Goal: Check status

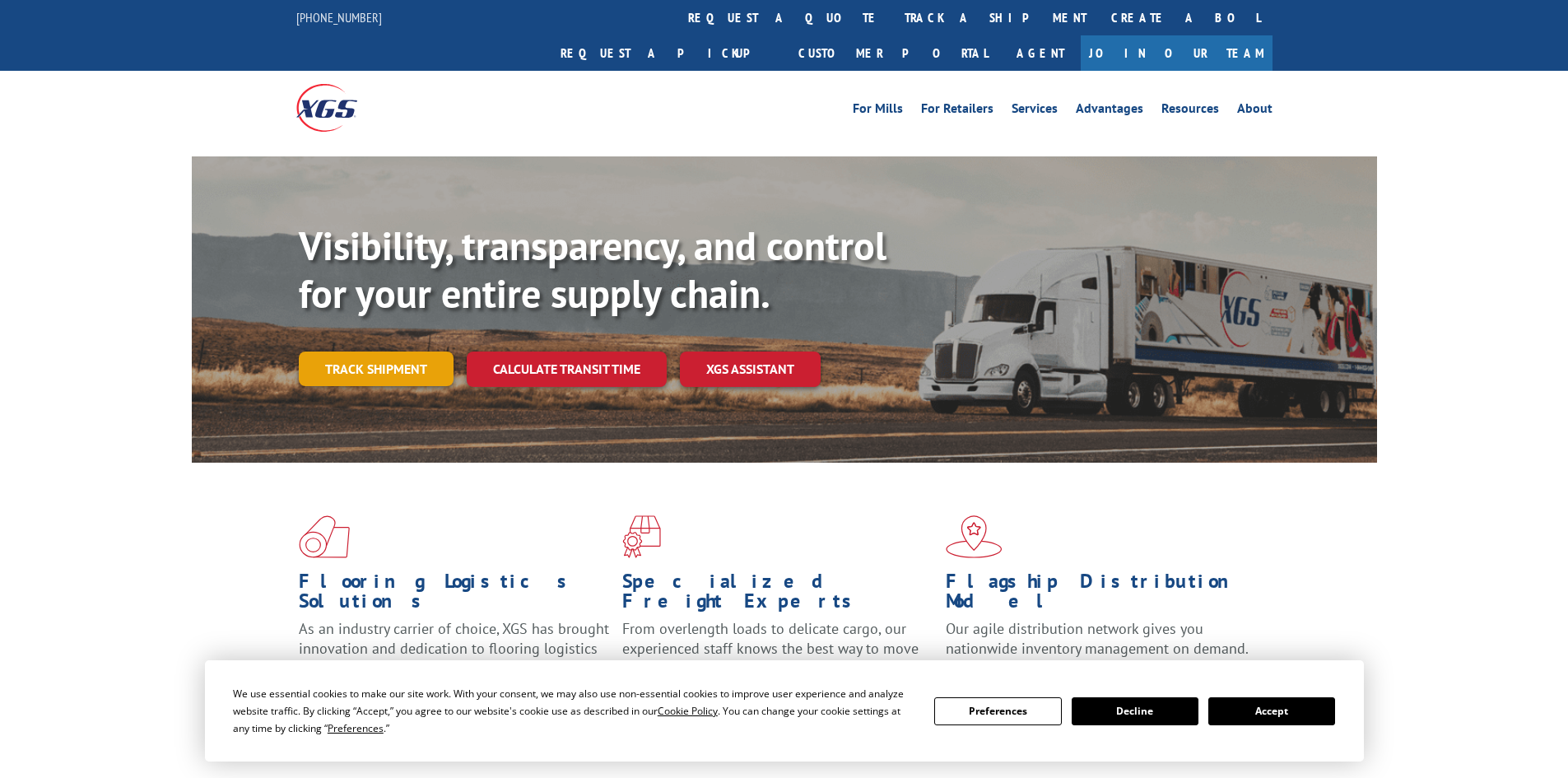
click at [308, 351] on link "Track shipment" at bounding box center [376, 368] width 155 height 34
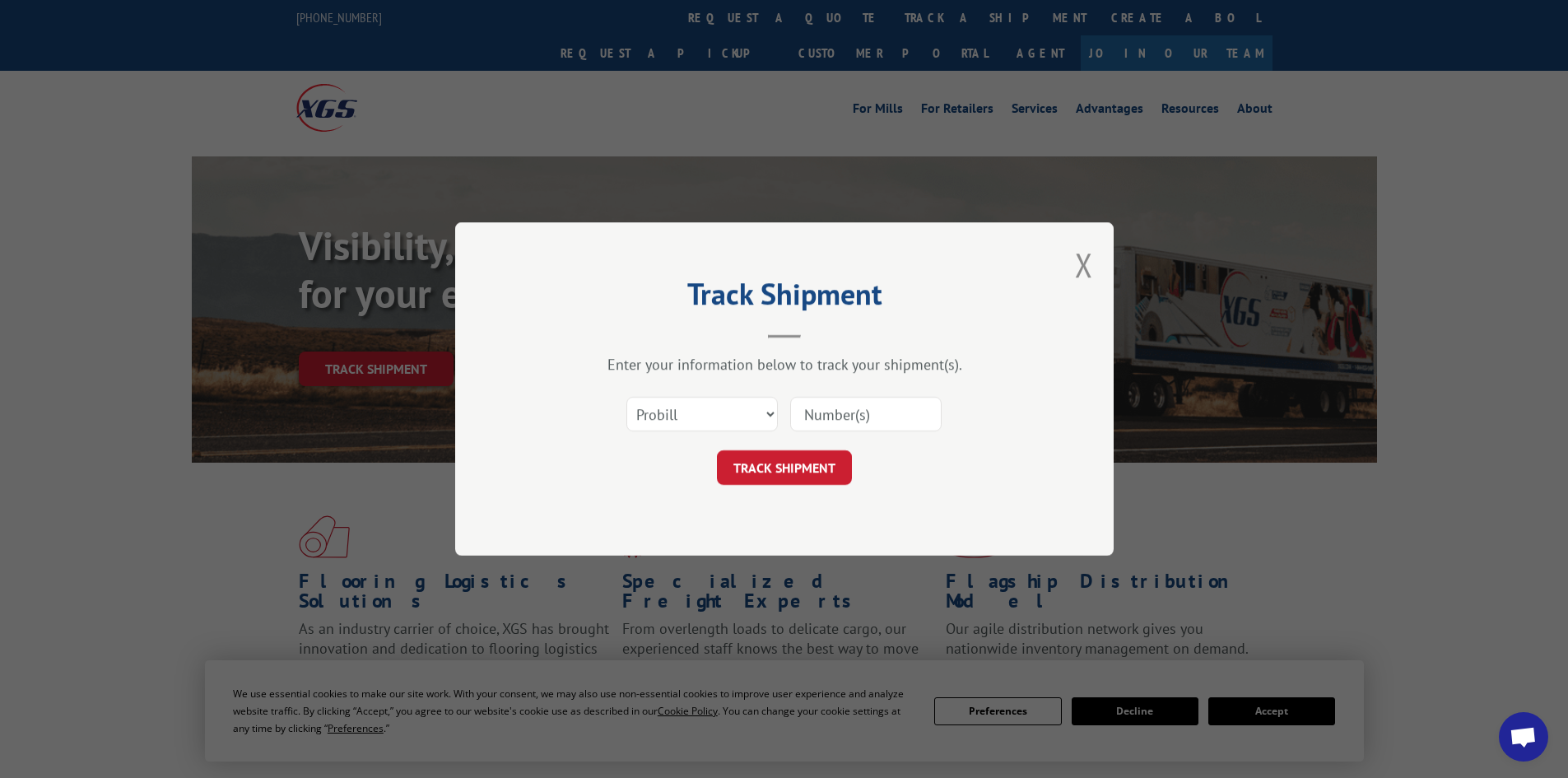
drag, startPoint x: 801, startPoint y: 416, endPoint x: 673, endPoint y: 406, distance: 128.4
click at [801, 416] on input at bounding box center [866, 413] width 152 height 34
drag, startPoint x: 672, startPoint y: 405, endPoint x: 740, endPoint y: 419, distance: 69.4
click at [678, 410] on select "Select category... Probill BOL PO" at bounding box center [702, 413] width 152 height 34
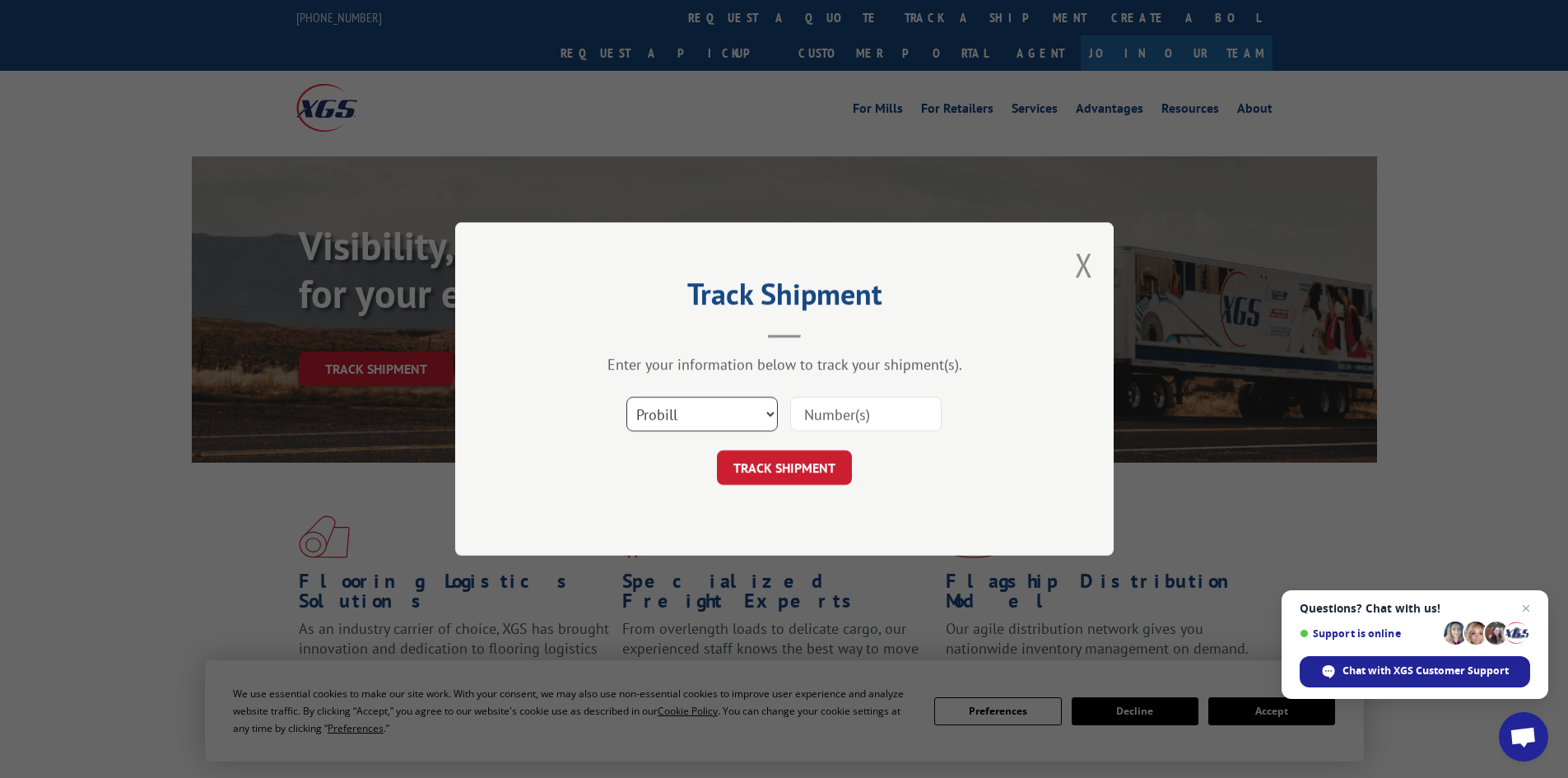
select select "bol"
click at [626, 396] on select "Select category... Probill BOL PO" at bounding box center [702, 413] width 152 height 34
click at [870, 412] on input at bounding box center [866, 413] width 152 height 34
paste input "5675354"
type input "5675354"
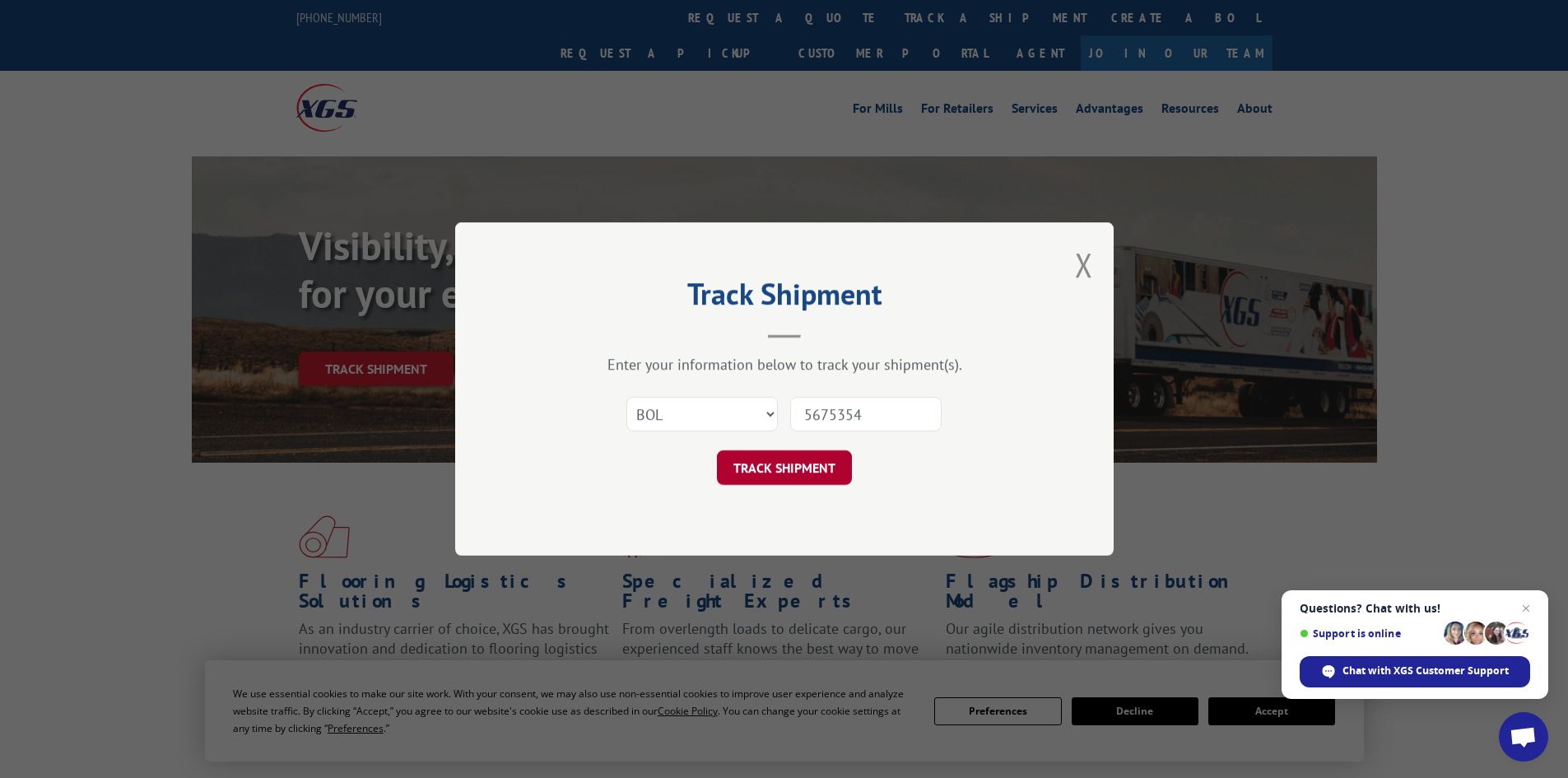
click at [836, 453] on button "TRACK SHIPMENT" at bounding box center [784, 468] width 135 height 34
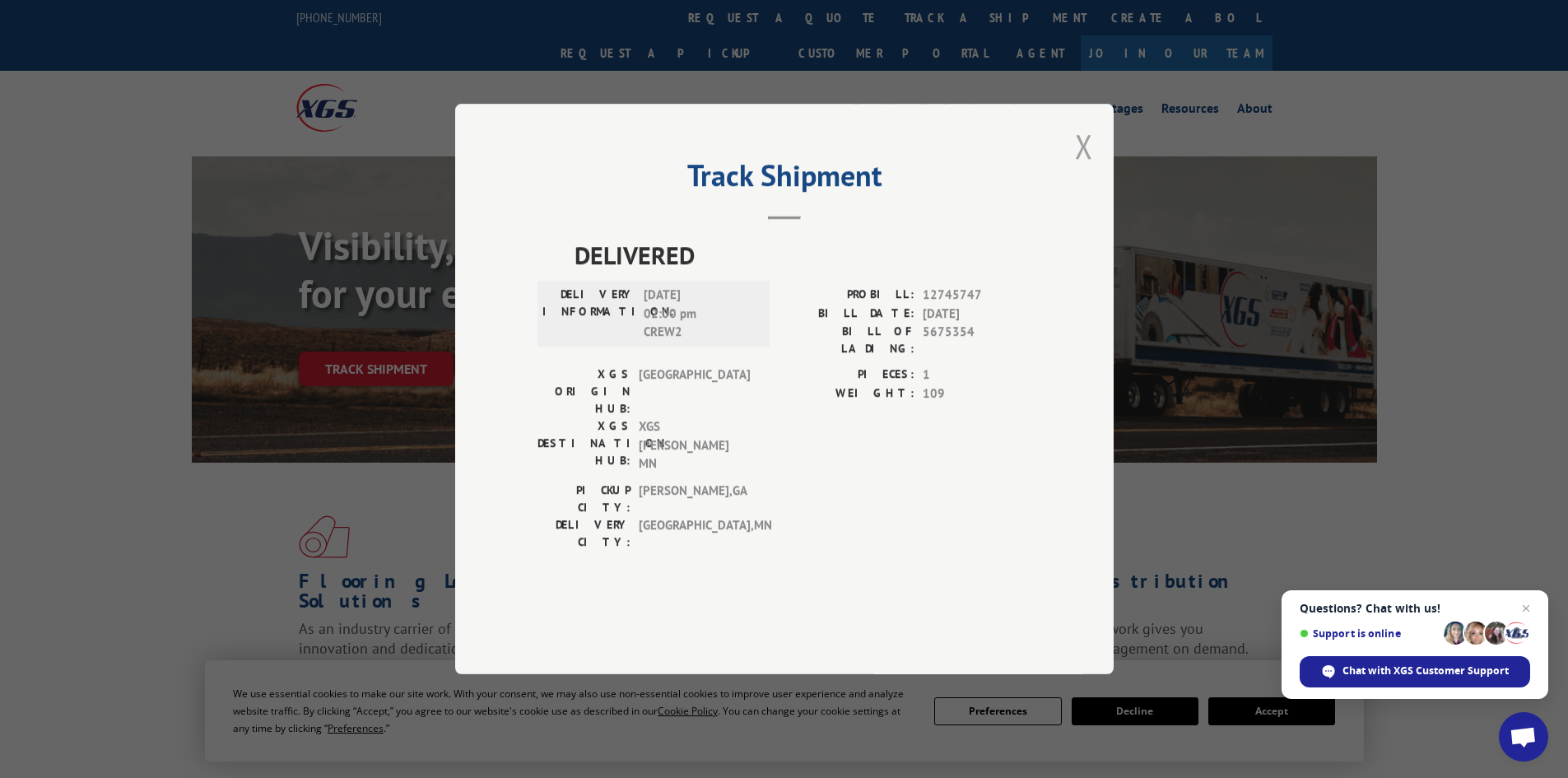
click at [1083, 168] on button "Close modal" at bounding box center [1084, 146] width 18 height 44
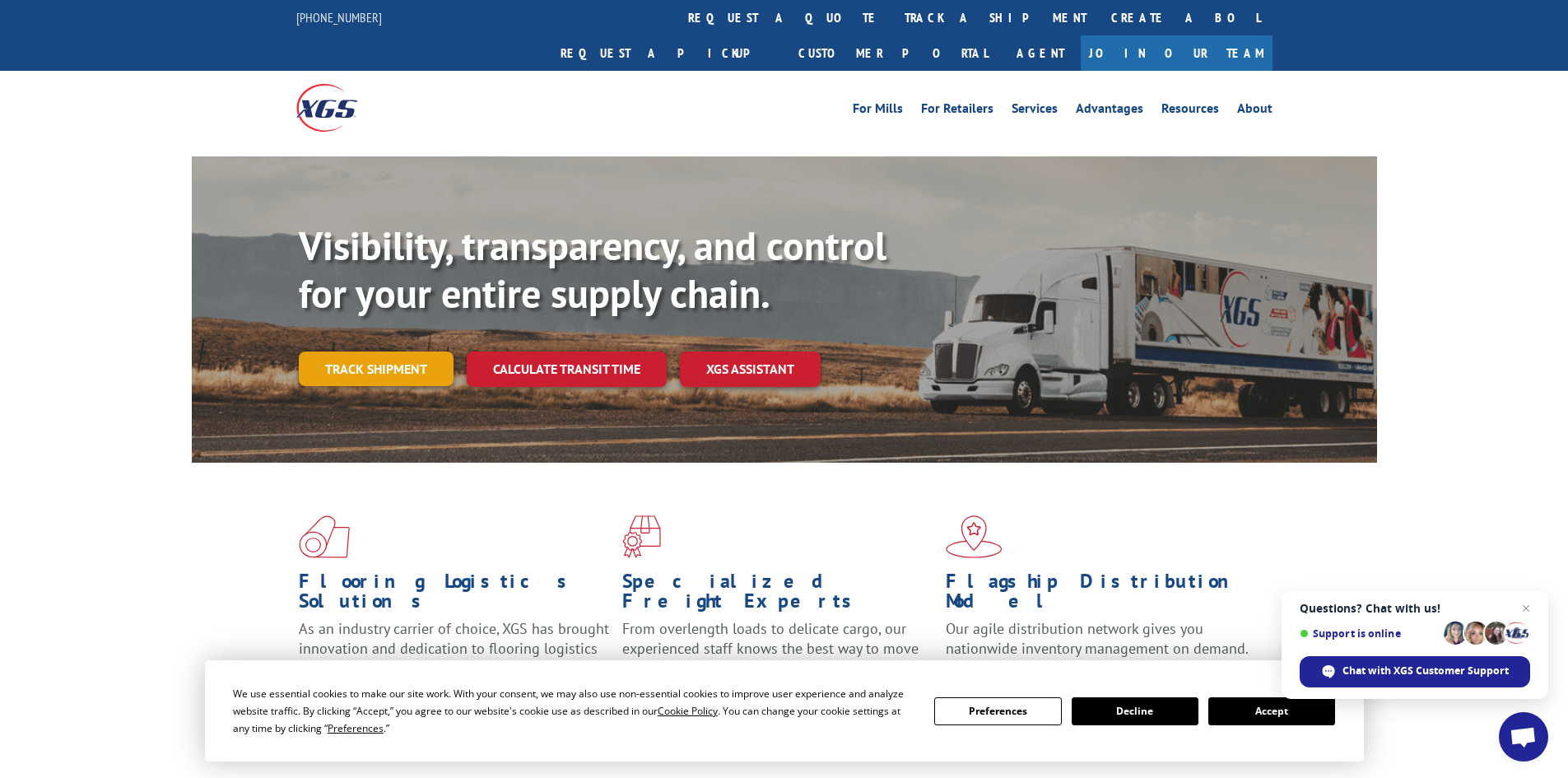
click at [396, 351] on link "Track shipment" at bounding box center [376, 368] width 155 height 34
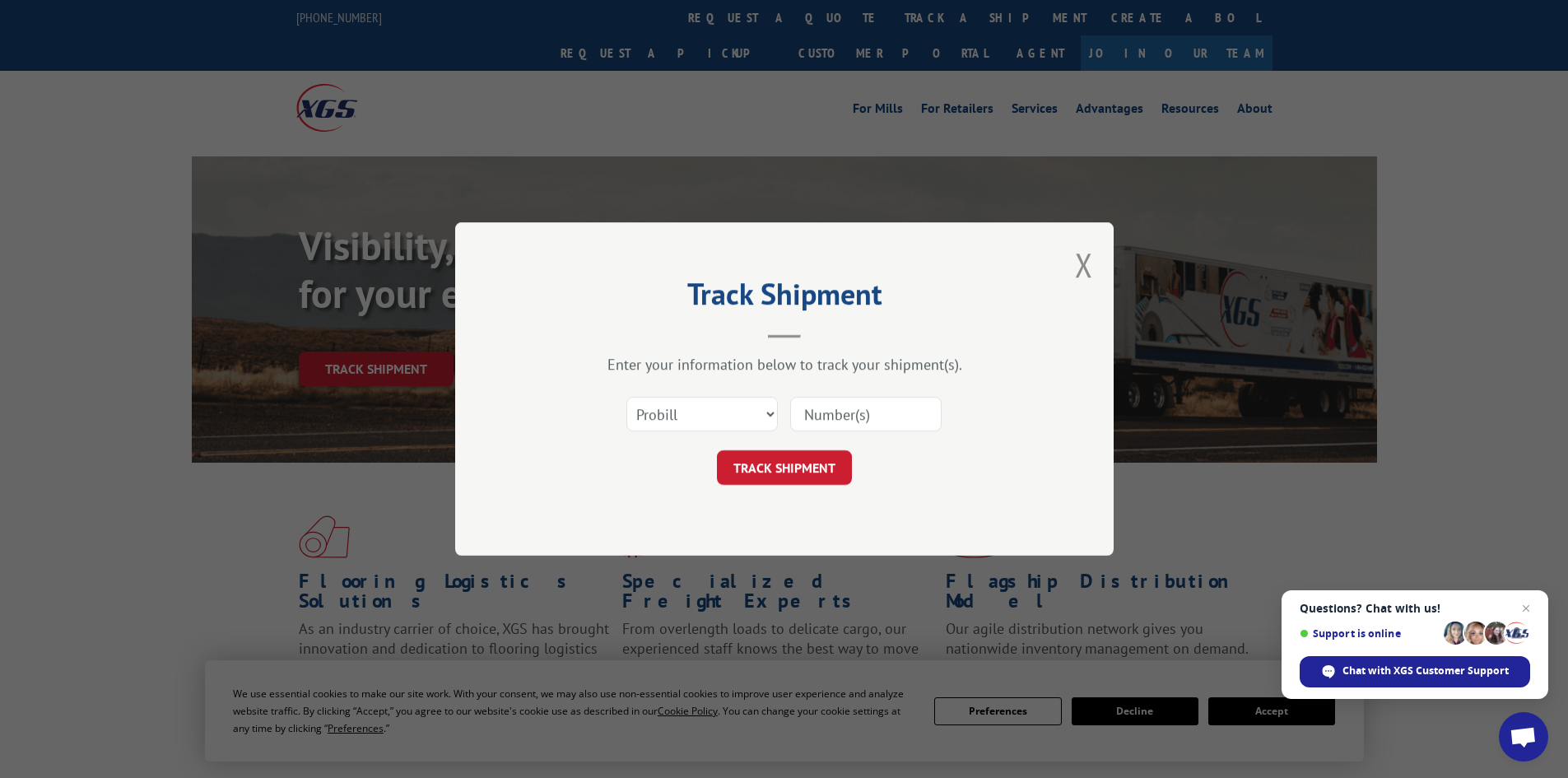
click at [731, 390] on div "Select category... Probill BOL PO" at bounding box center [784, 413] width 494 height 54
click at [727, 423] on select "Select category... Probill BOL PO" at bounding box center [702, 413] width 152 height 34
select select "po"
click at [626, 396] on select "Select category... Probill BOL PO" at bounding box center [702, 413] width 152 height 34
click at [868, 415] on input at bounding box center [866, 413] width 152 height 34
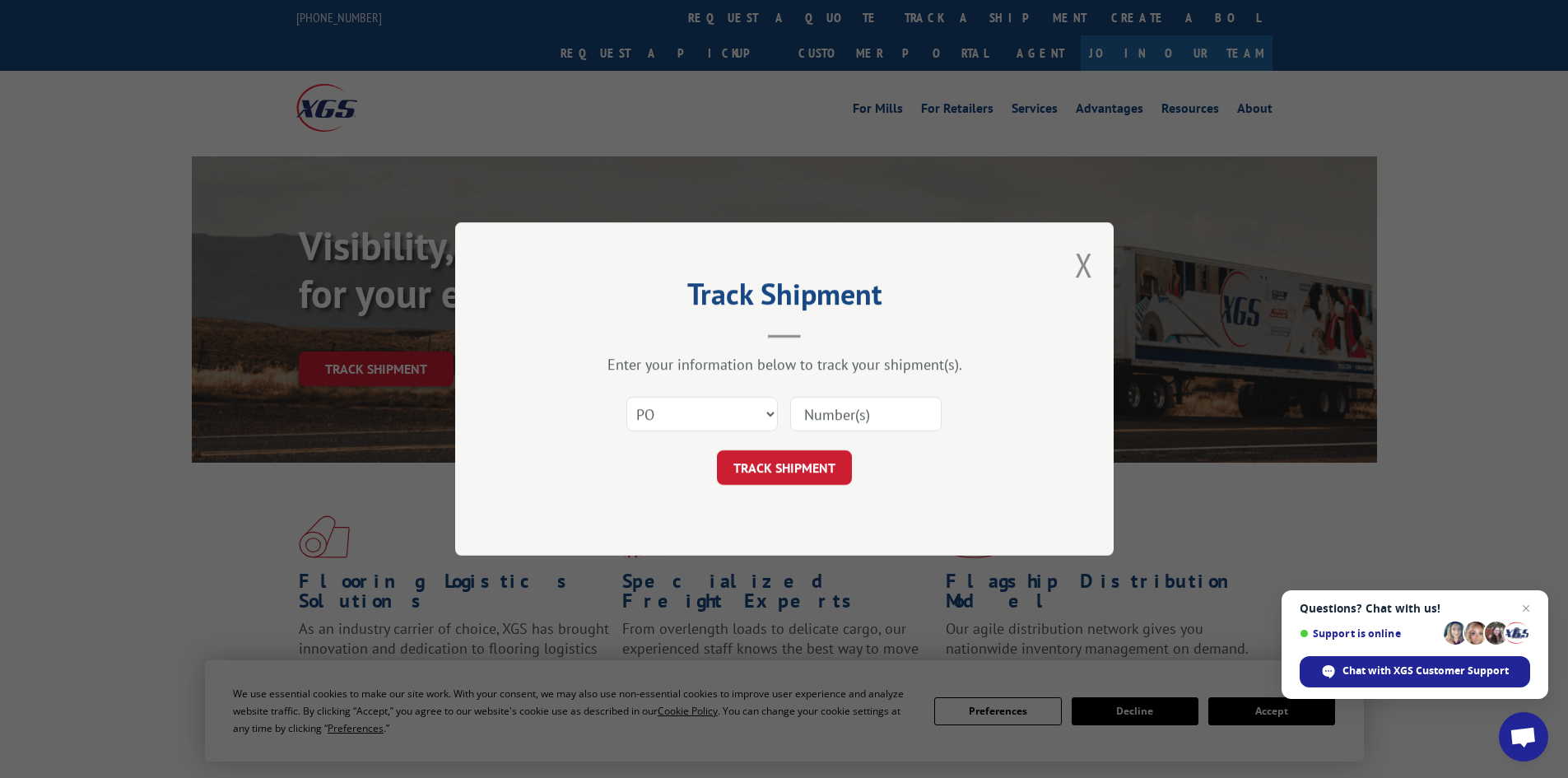
paste input "83507694"
type input "83507694"
click at [780, 462] on button "TRACK SHIPMENT" at bounding box center [784, 468] width 135 height 34
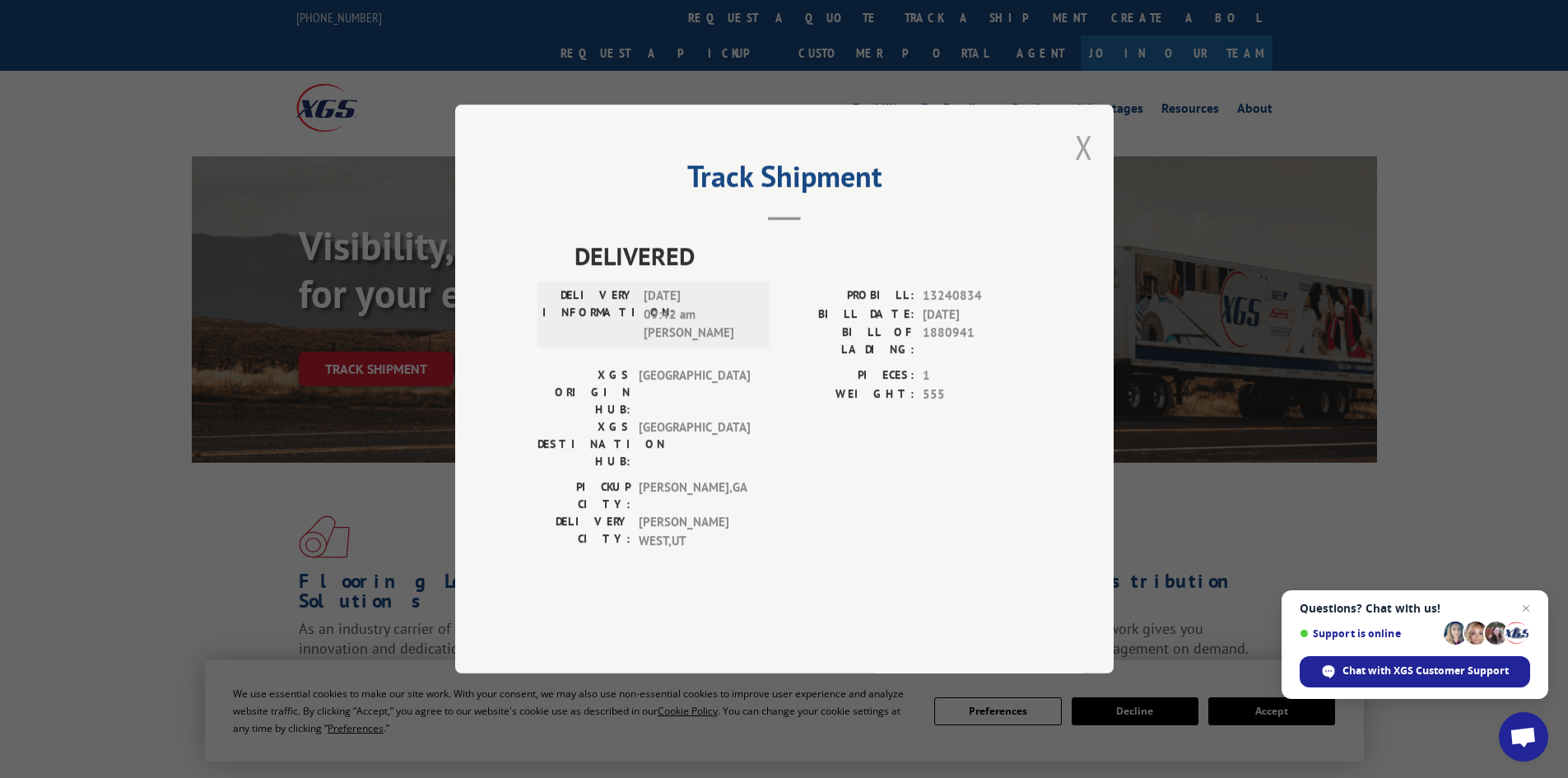
click at [1086, 169] on button "Close modal" at bounding box center [1084, 147] width 18 height 44
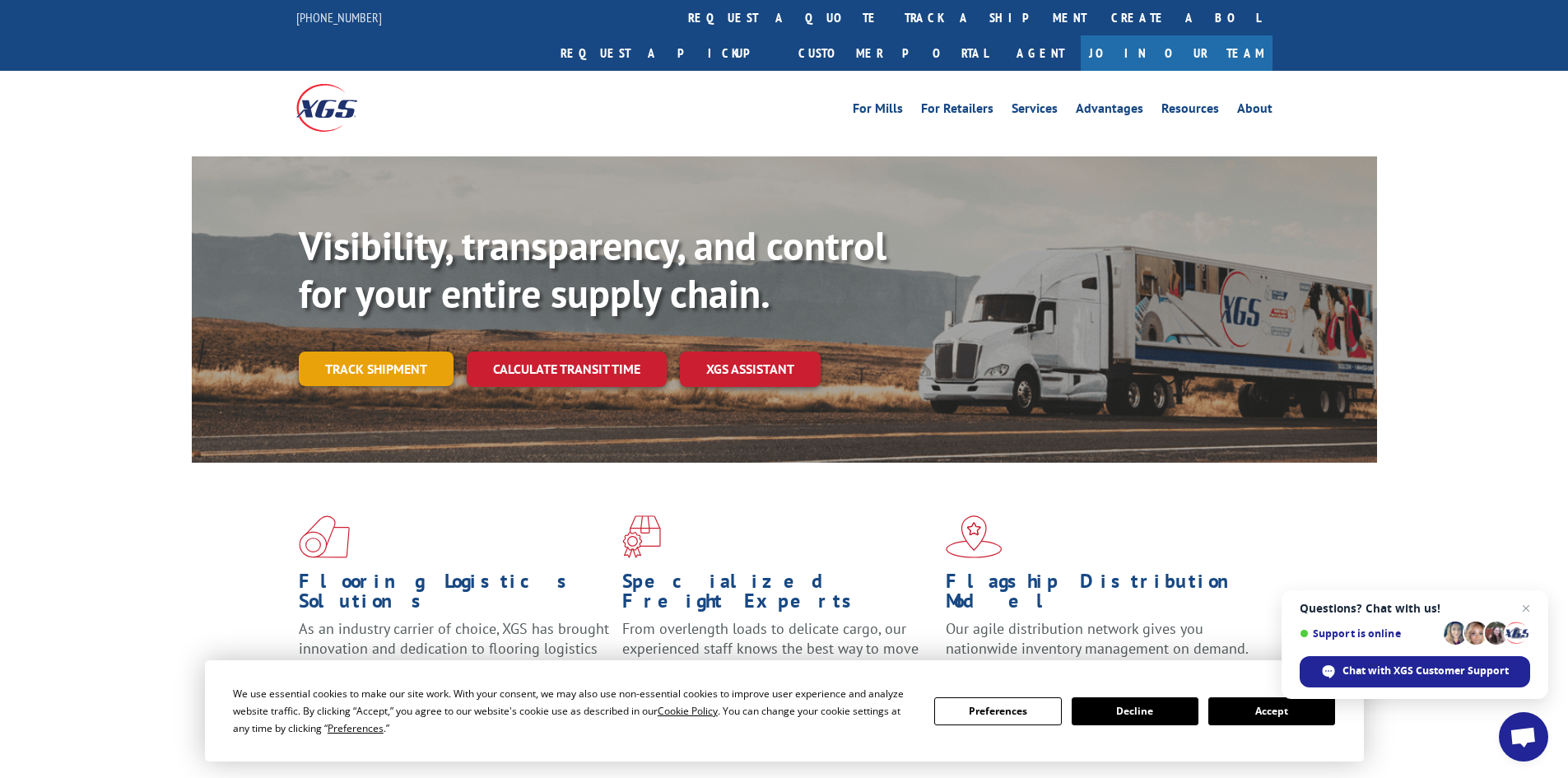
click at [370, 351] on link "Track shipment" at bounding box center [376, 368] width 155 height 34
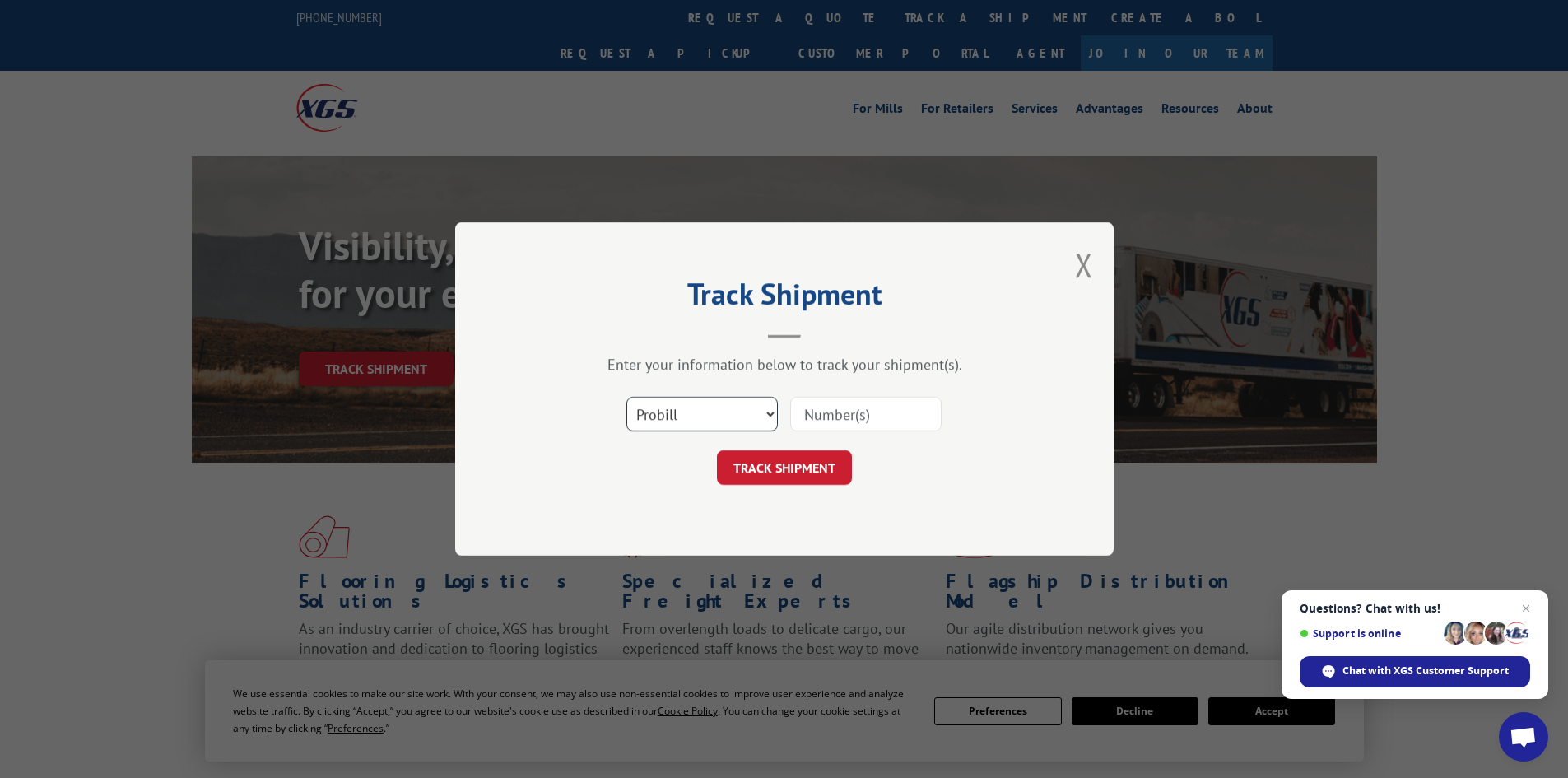
click at [684, 414] on select "Select category... Probill BOL PO" at bounding box center [702, 413] width 152 height 34
click at [803, 405] on input at bounding box center [866, 413] width 152 height 34
paste input "17524425"
type input "17524425"
click at [798, 488] on div "Track Shipment Enter your information below to track your shipment(s). Select c…" at bounding box center [785, 389] width 659 height 333
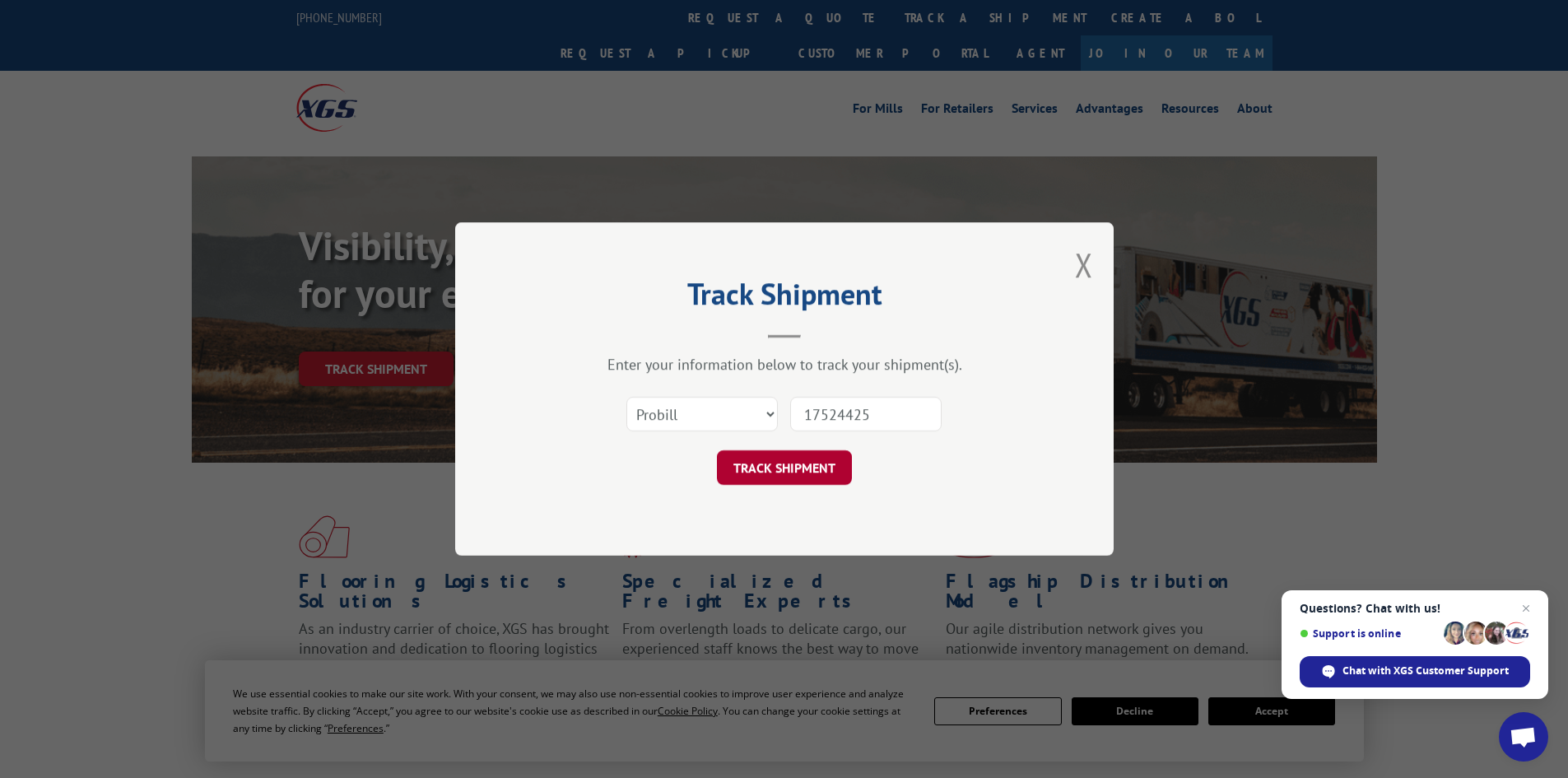
click at [809, 476] on button "TRACK SHIPMENT" at bounding box center [784, 468] width 135 height 34
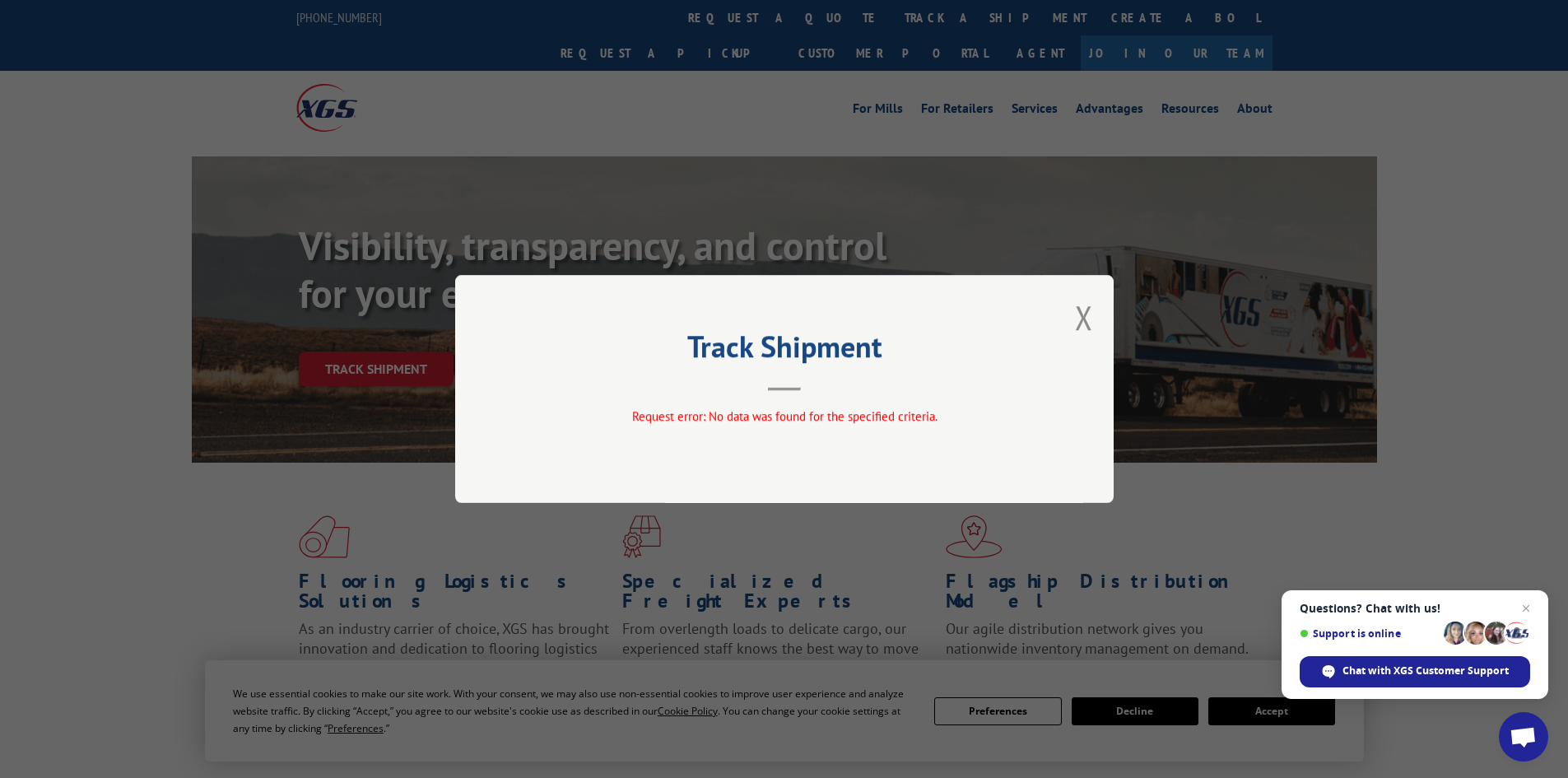
click at [1072, 313] on div "Track Shipment Request error: No data was found for the specified criteria." at bounding box center [785, 389] width 659 height 228
click at [1090, 312] on button "Close modal" at bounding box center [1084, 317] width 18 height 44
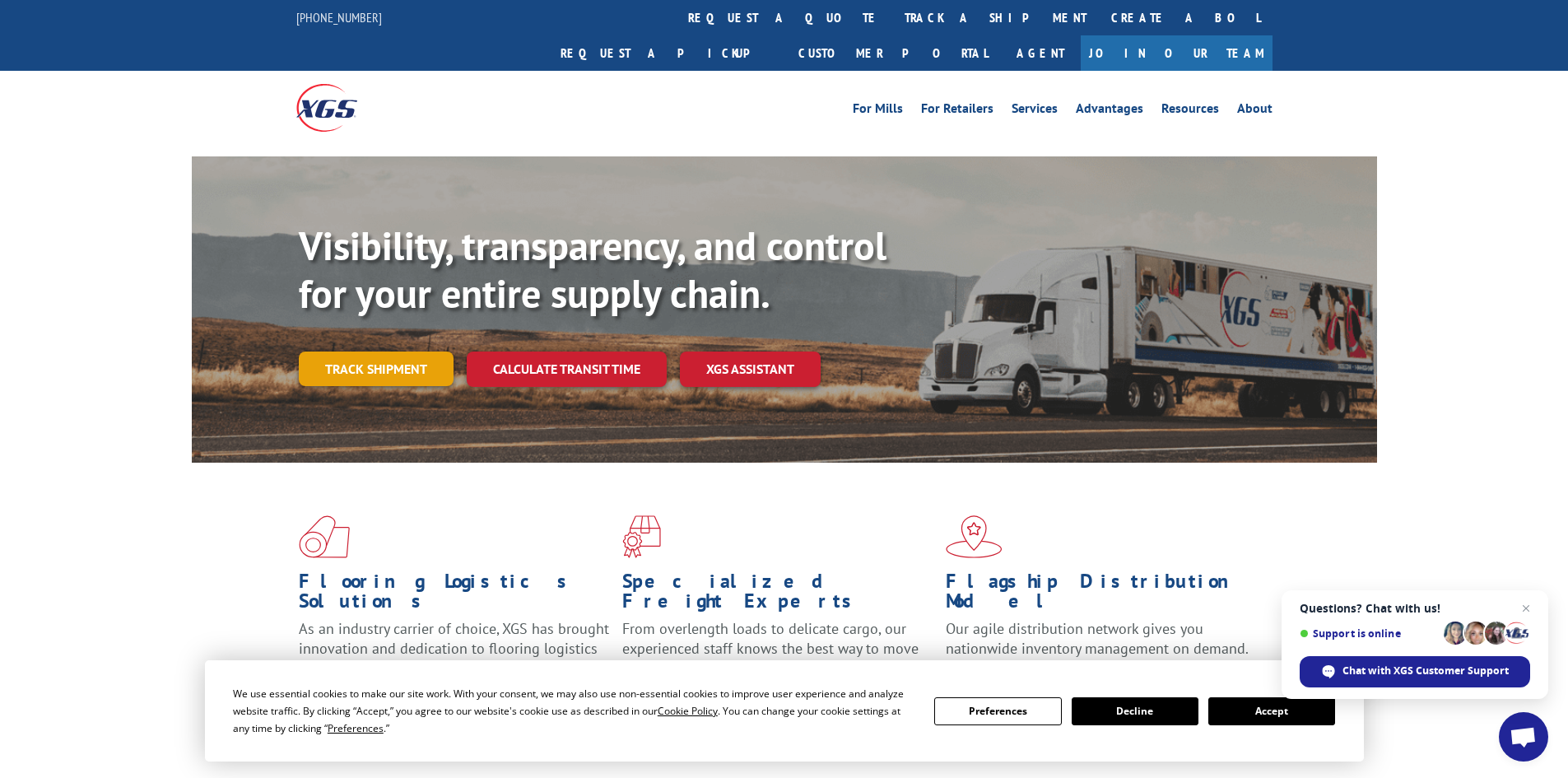
click at [420, 351] on link "Track shipment" at bounding box center [376, 368] width 155 height 34
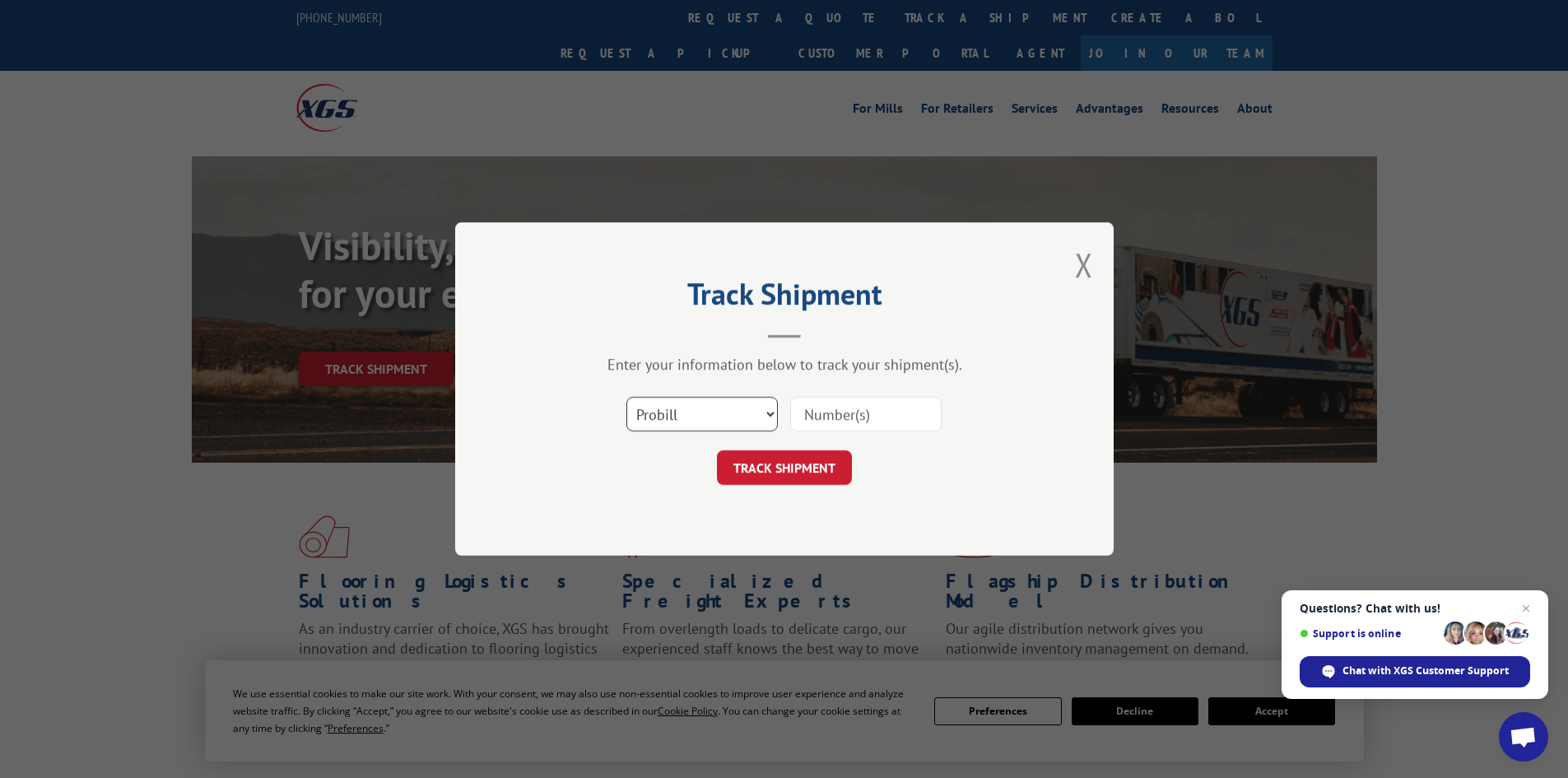
click at [701, 427] on select "Select category... Probill BOL PO" at bounding box center [702, 413] width 152 height 34
select select "bol"
click at [626, 396] on select "Select category... Probill BOL PO" at bounding box center [702, 413] width 152 height 34
click at [828, 414] on input at bounding box center [866, 413] width 152 height 34
paste input "5675354"
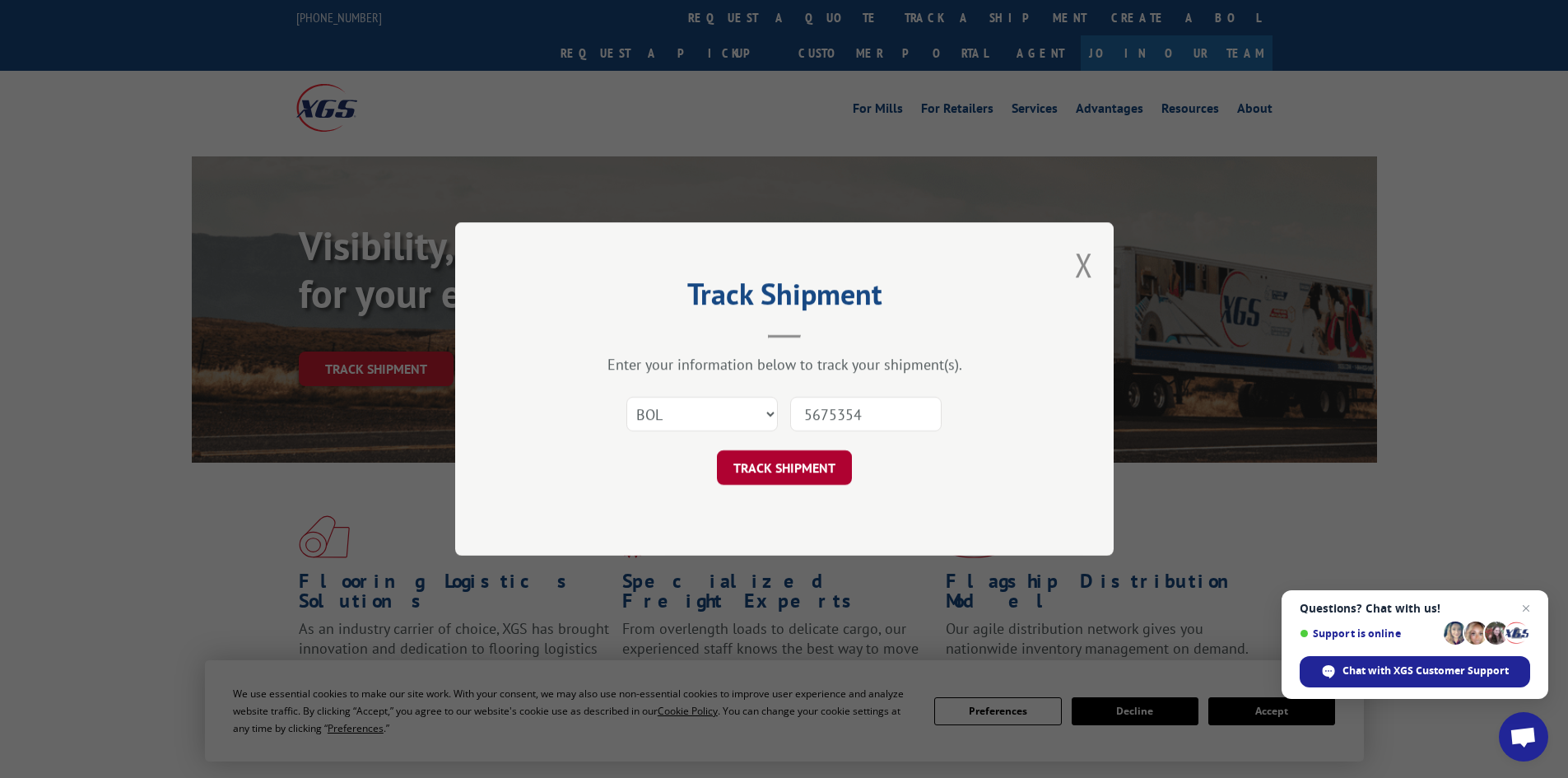
type input "5675354"
click at [833, 472] on button "TRACK SHIPMENT" at bounding box center [784, 468] width 135 height 34
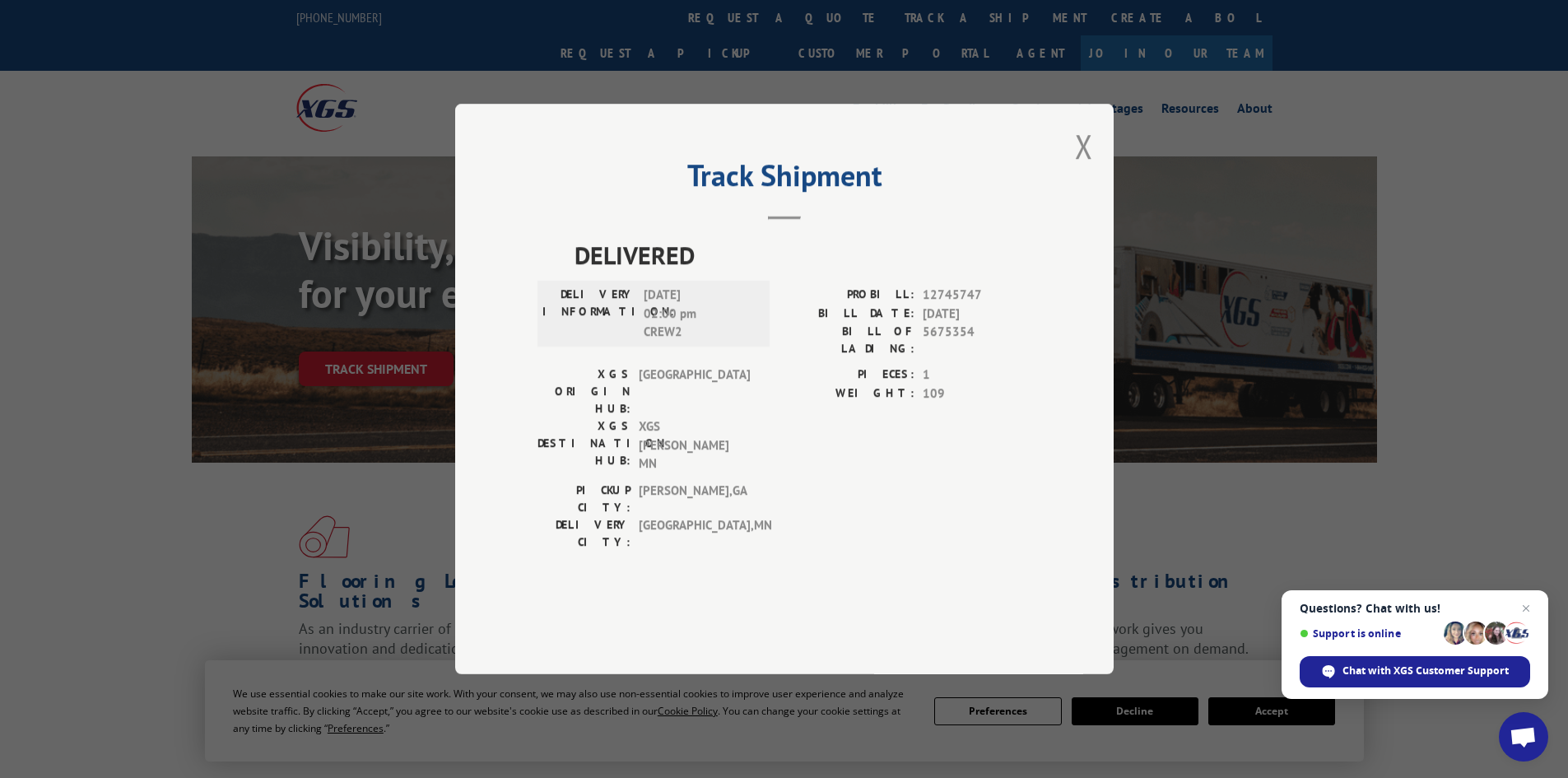
click at [1070, 186] on div "Track Shipment DELIVERED DELIVERY INFORMATION: [DATE] 02:00 pm CREW2 PROBILL: 1…" at bounding box center [785, 389] width 659 height 570
click at [1087, 168] on button "Close modal" at bounding box center [1084, 146] width 18 height 44
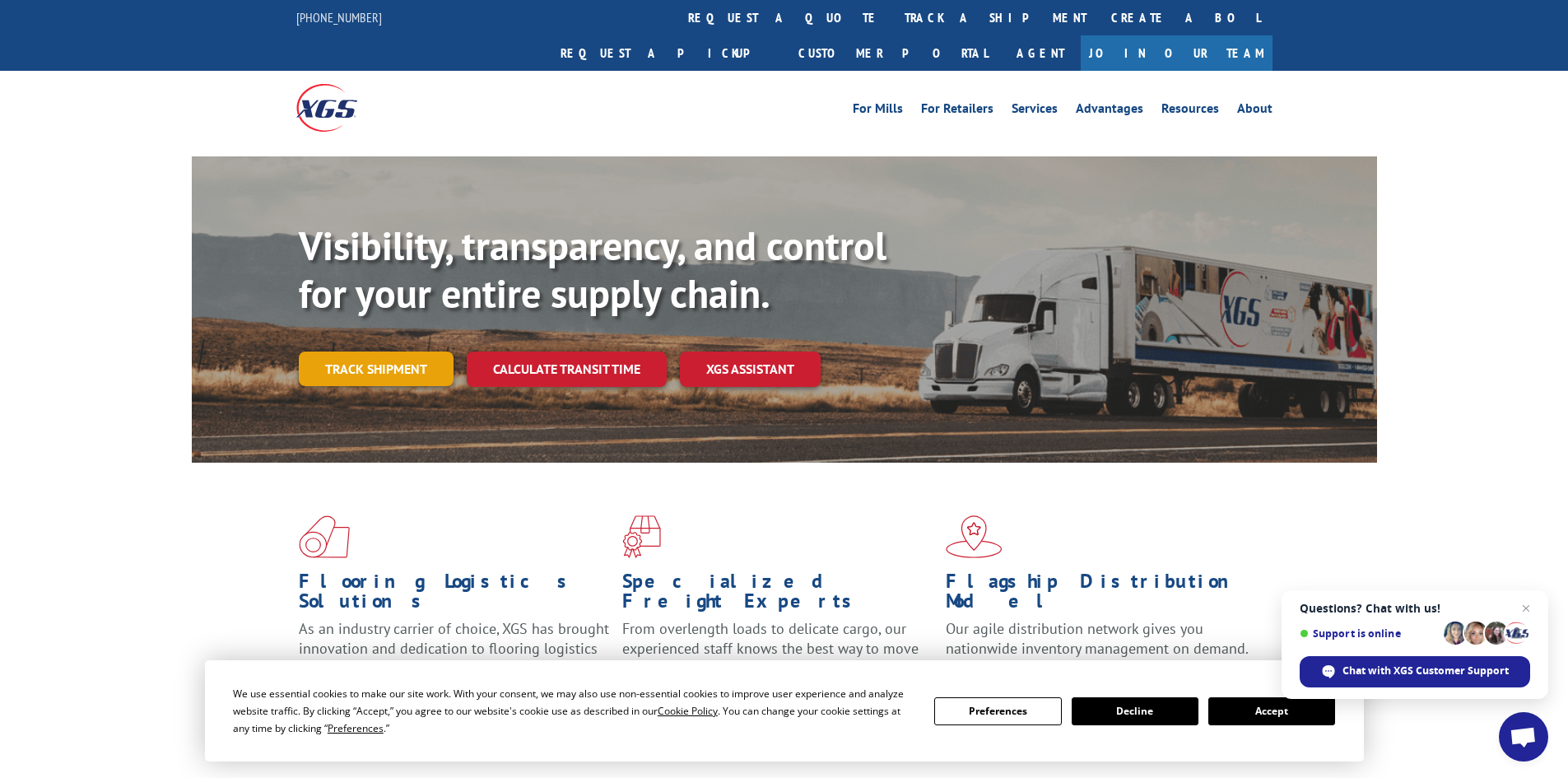
click at [383, 351] on link "Track shipment" at bounding box center [376, 368] width 155 height 34
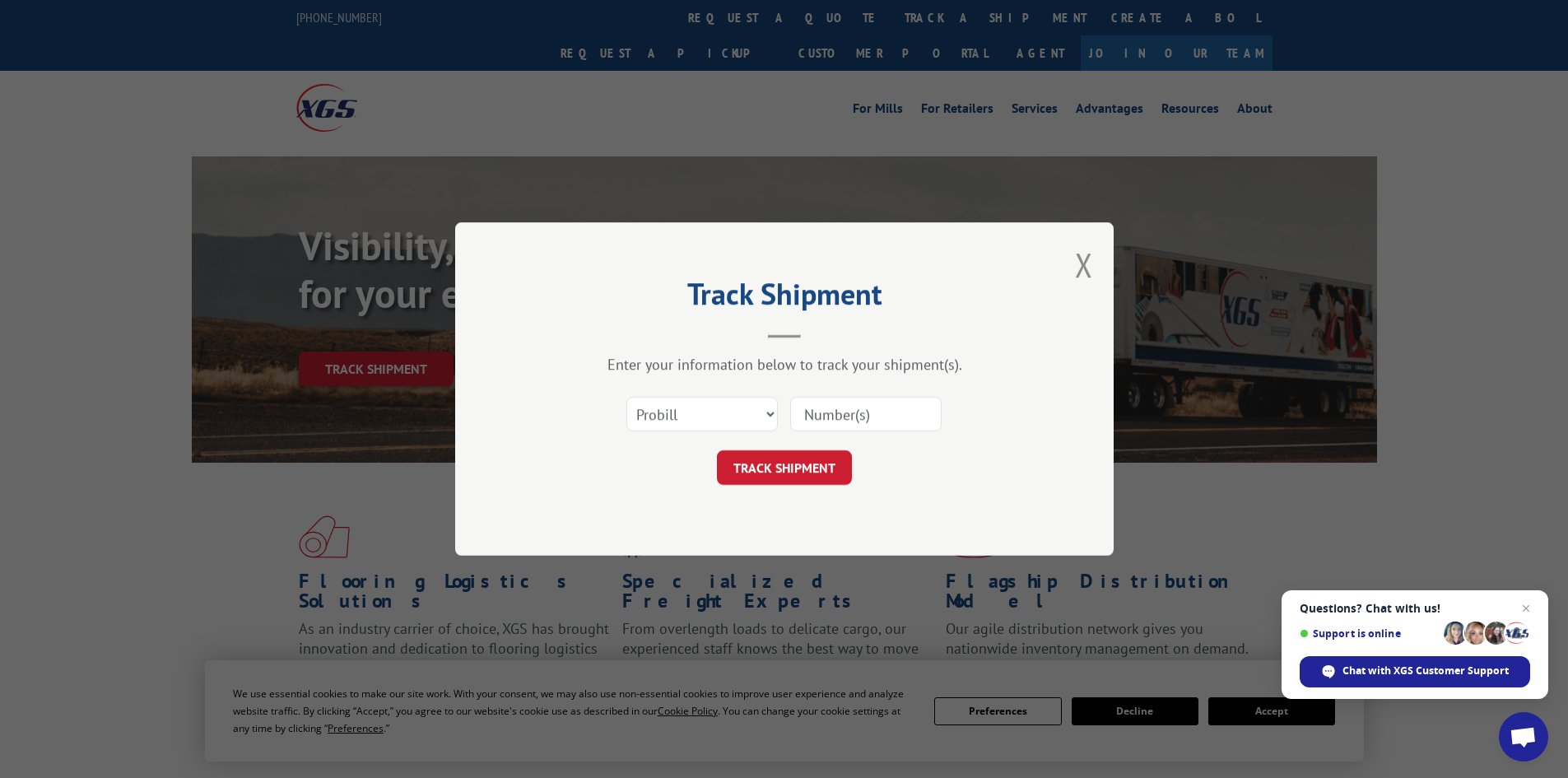
click at [1089, 247] on button "Close modal" at bounding box center [1084, 264] width 18 height 44
